Goal: Navigation & Orientation: Find specific page/section

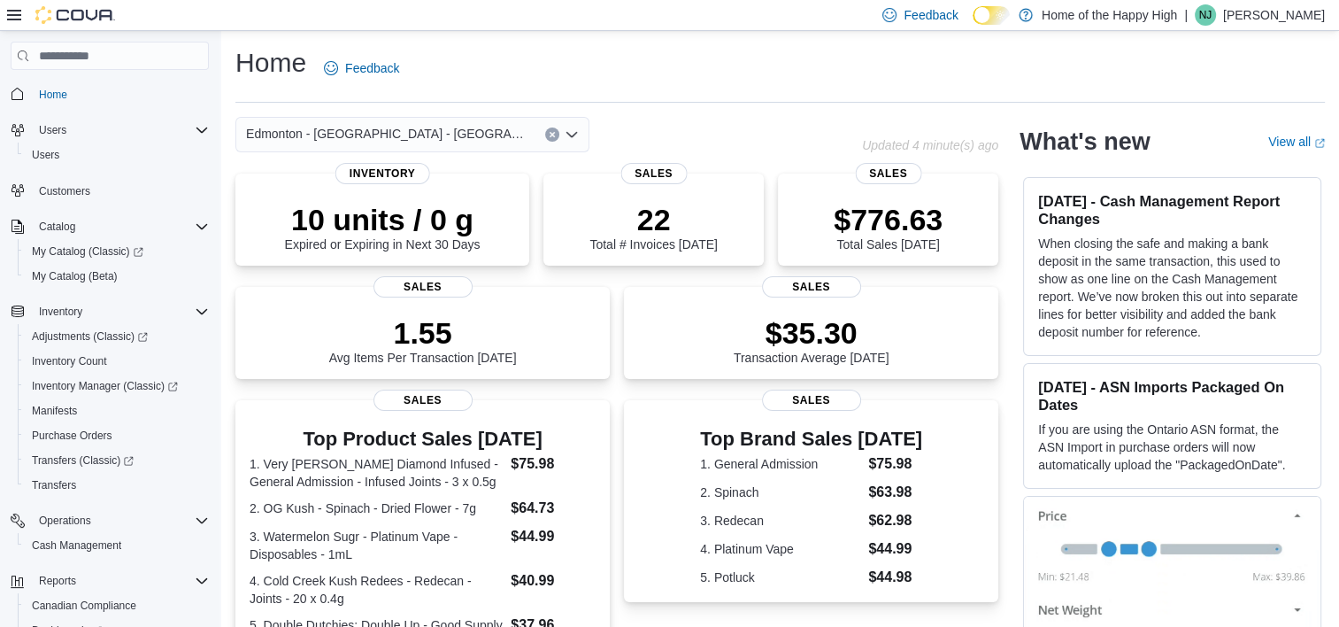
click at [1127, 410] on h3 "[DATE] - ASN Imports Packaged On Dates" at bounding box center [1172, 395] width 268 height 35
